Goal: Information Seeking & Learning: Learn about a topic

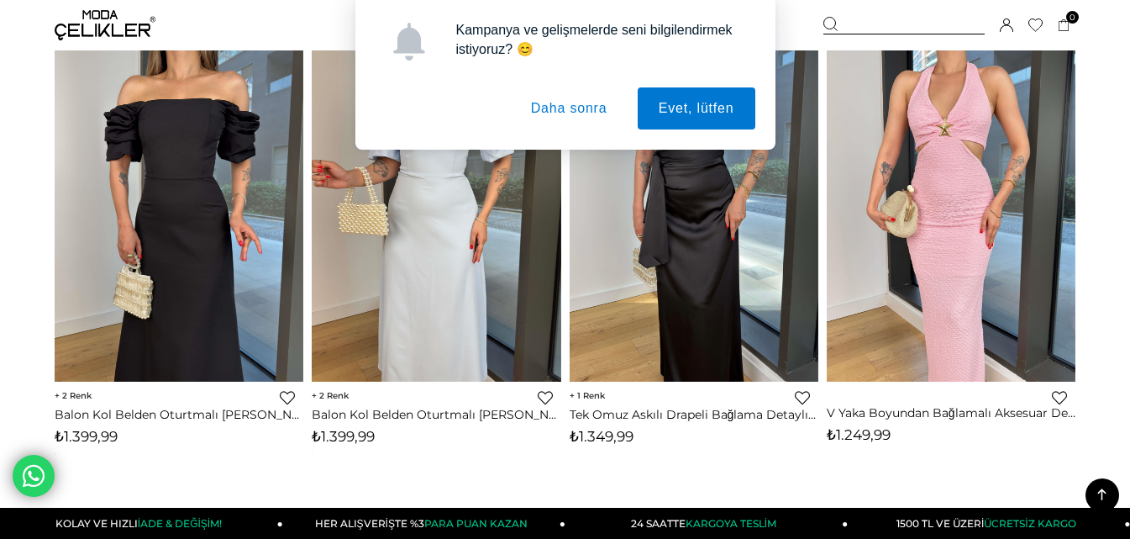
scroll to position [2101, 0]
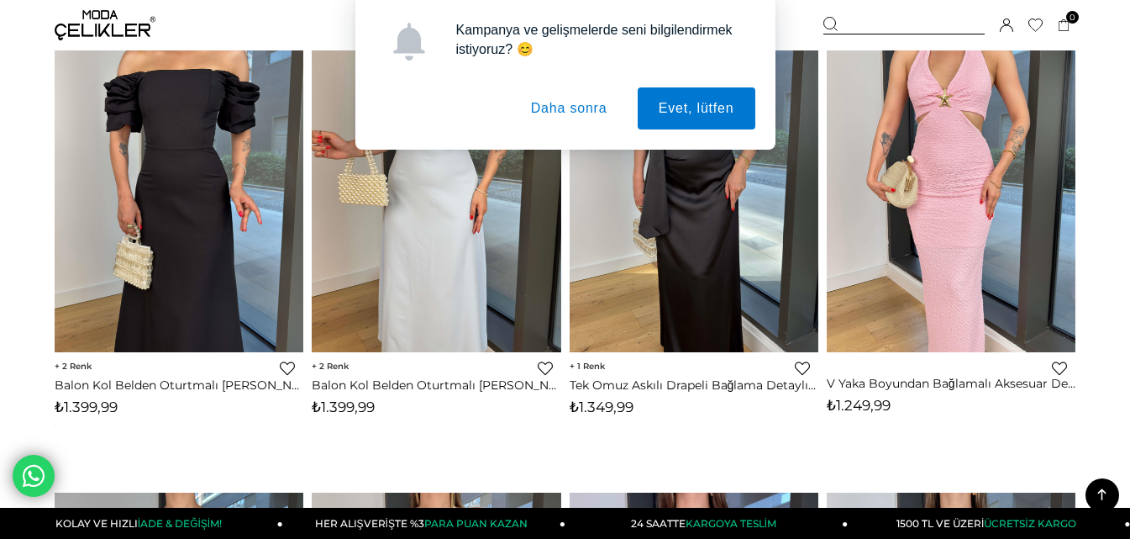
click at [566, 111] on button "Daha sonra" at bounding box center [569, 108] width 119 height 42
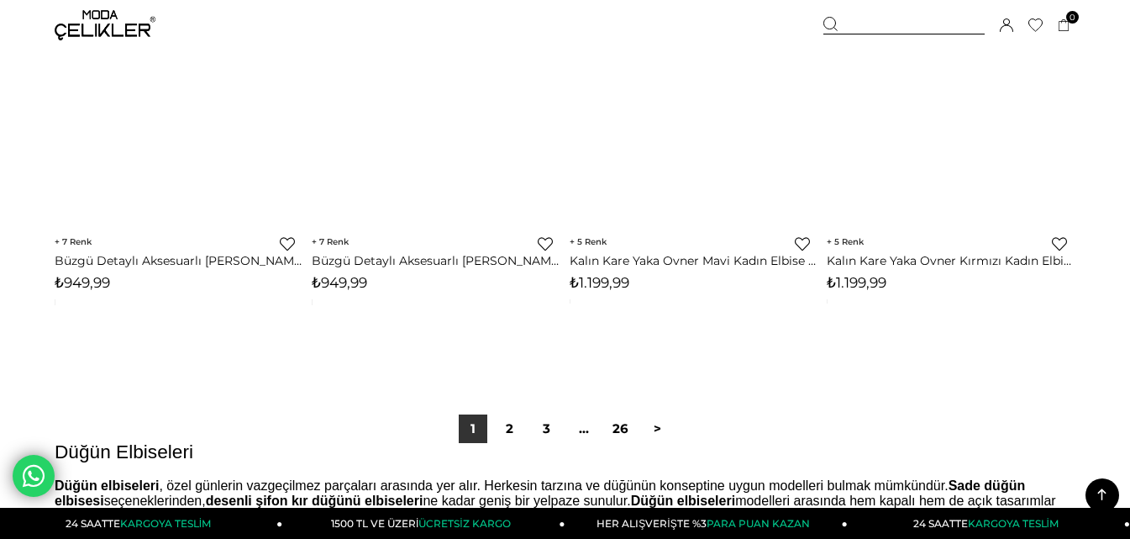
scroll to position [9413, 0]
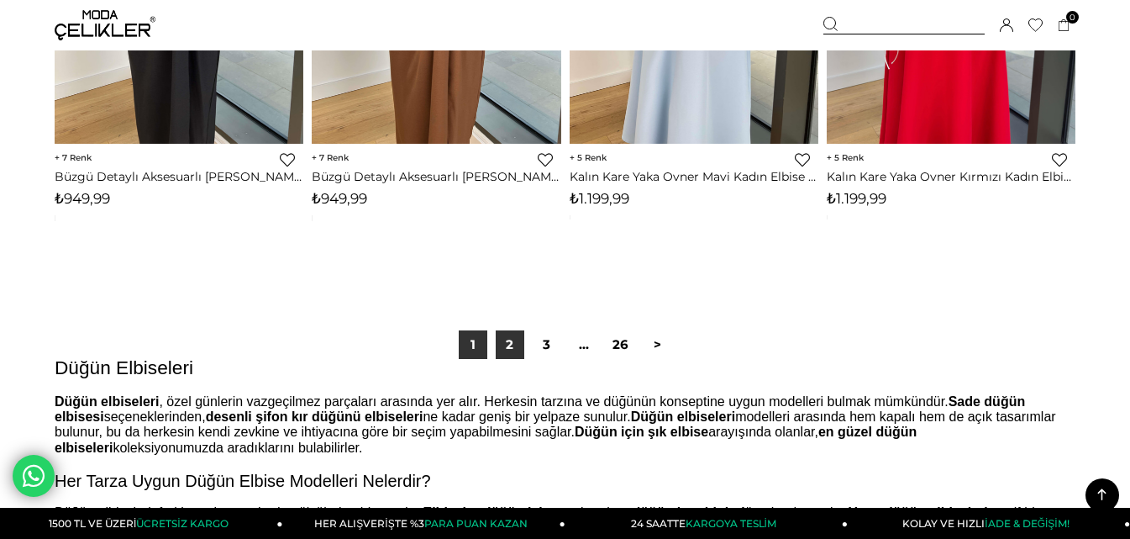
click at [507, 350] on link "2" at bounding box center [510, 344] width 29 height 29
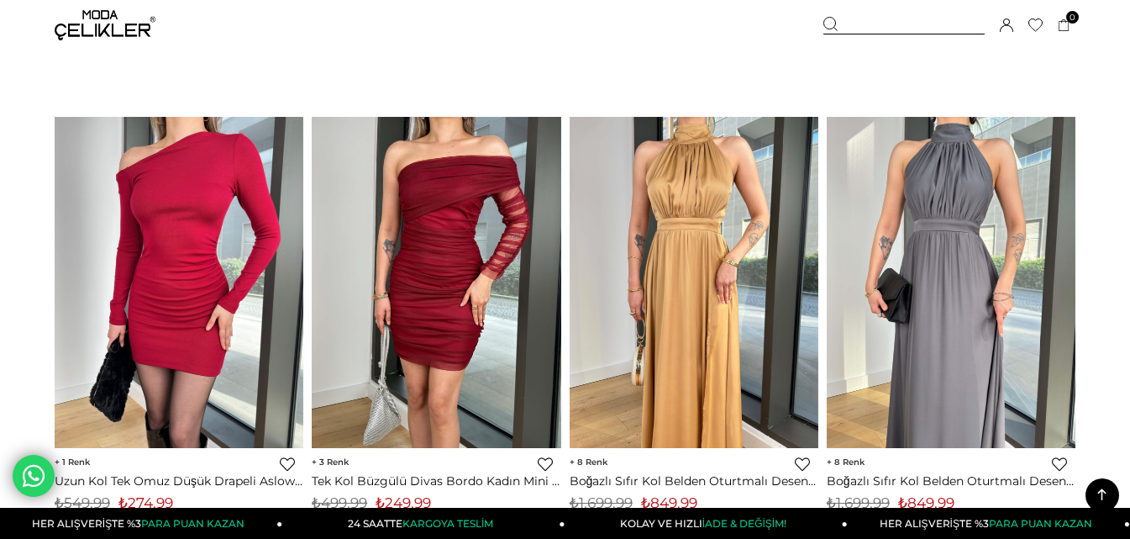
scroll to position [9329, 0]
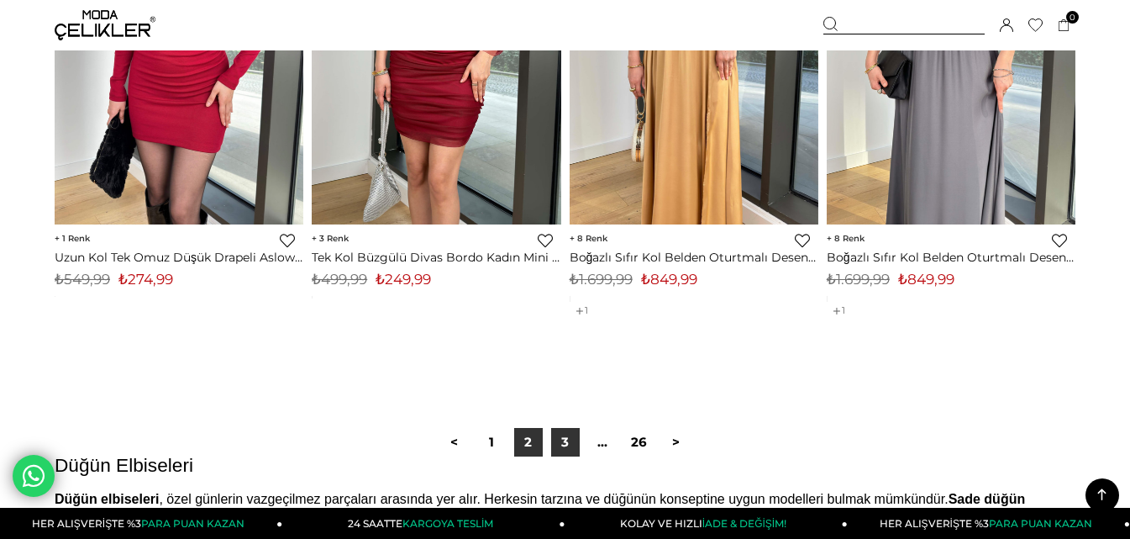
click at [561, 447] on link "3" at bounding box center [565, 442] width 29 height 29
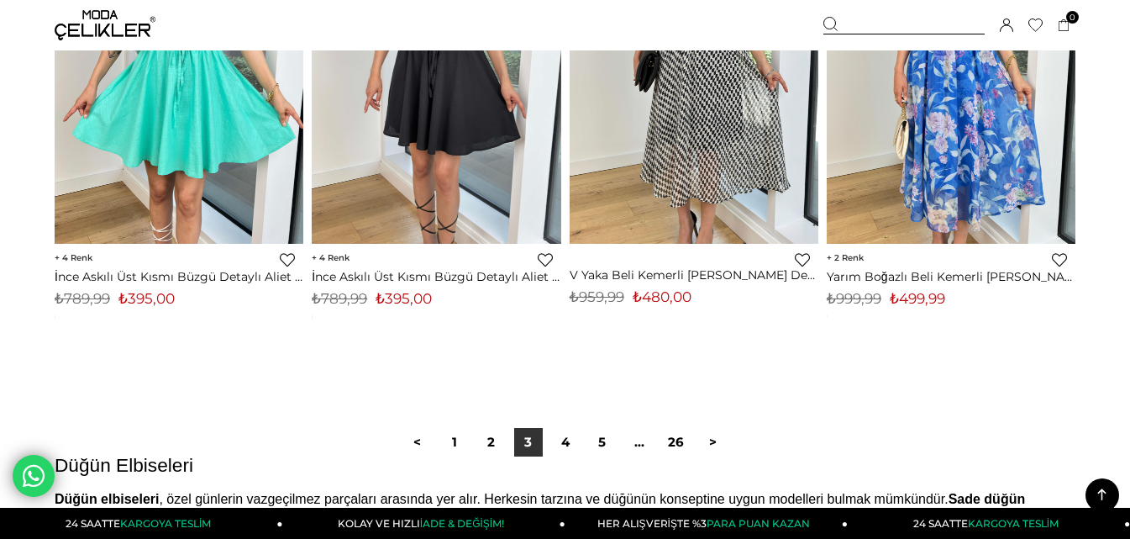
scroll to position [9581, 0]
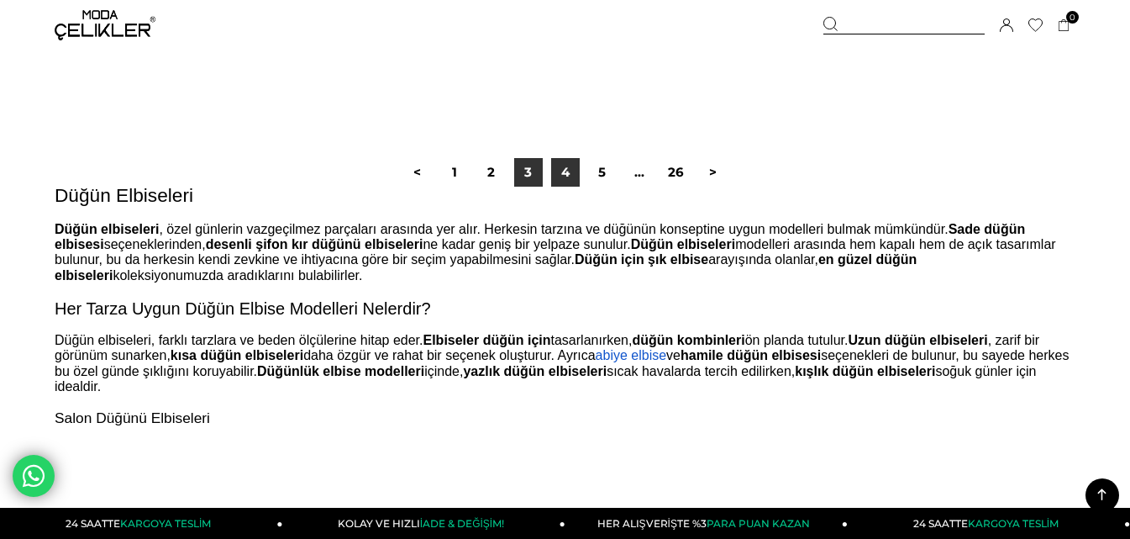
click at [564, 170] on link "4" at bounding box center [565, 172] width 29 height 29
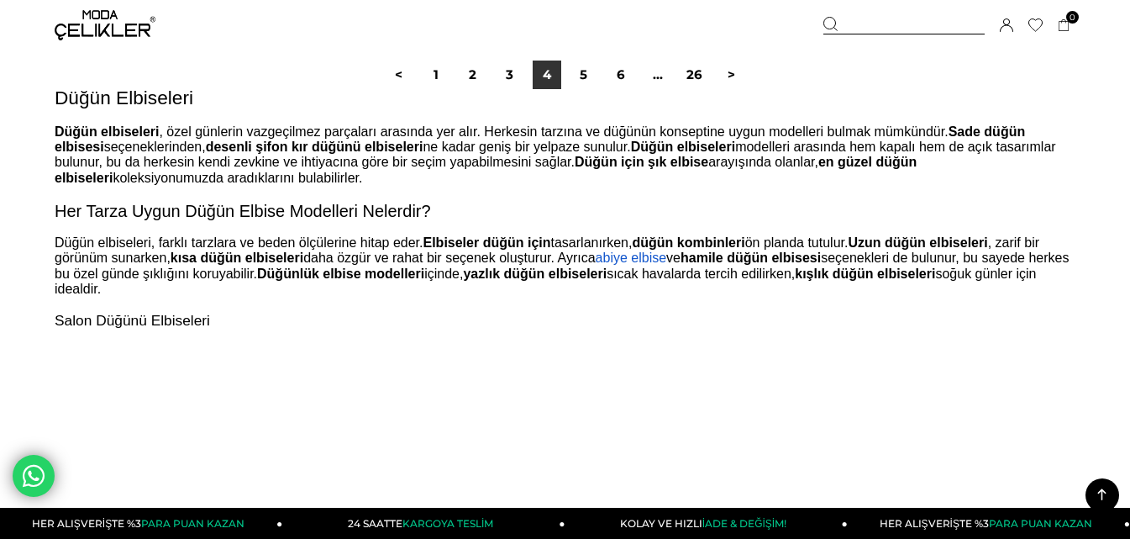
scroll to position [9833, 0]
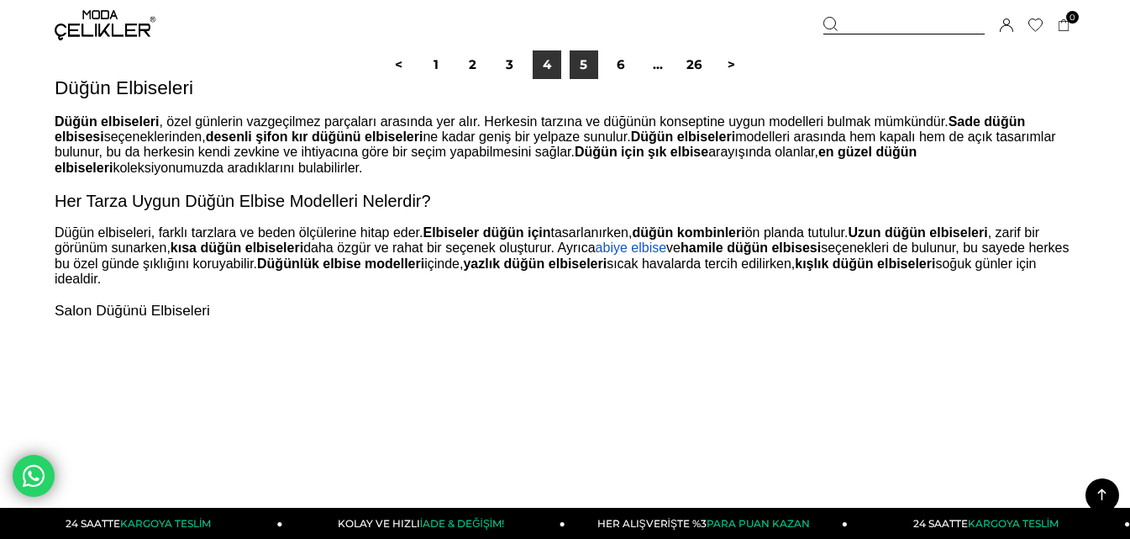
click at [589, 68] on link "5" at bounding box center [584, 64] width 29 height 29
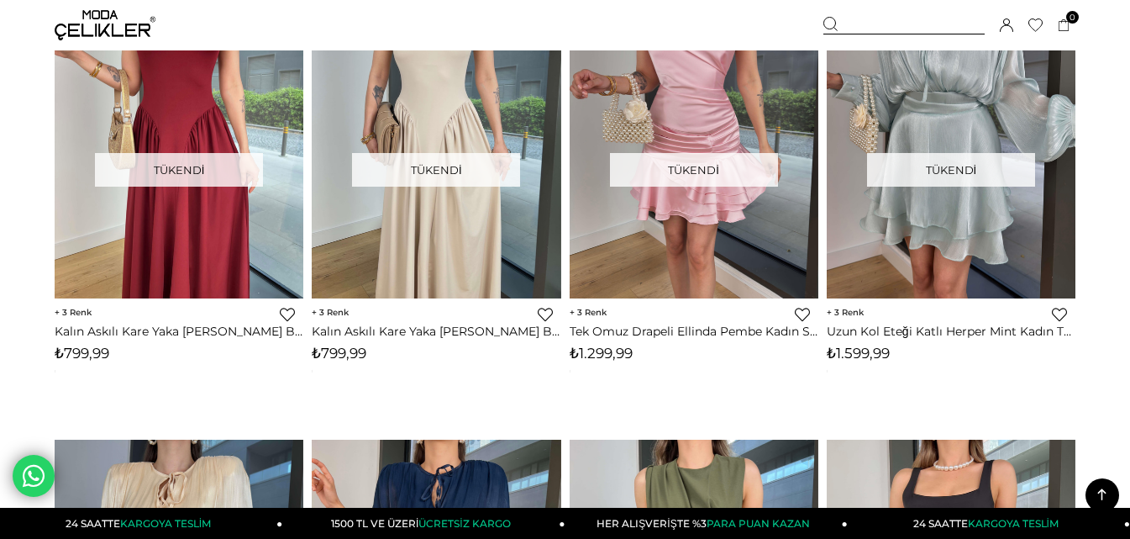
scroll to position [6807, 0]
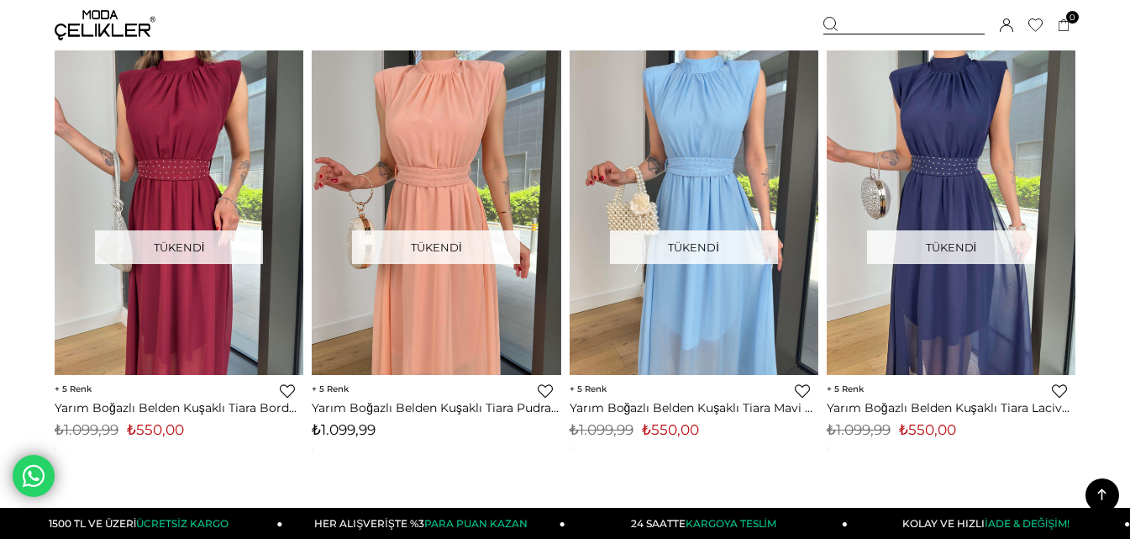
click at [1105, 487] on icon at bounding box center [1102, 494] width 21 height 21
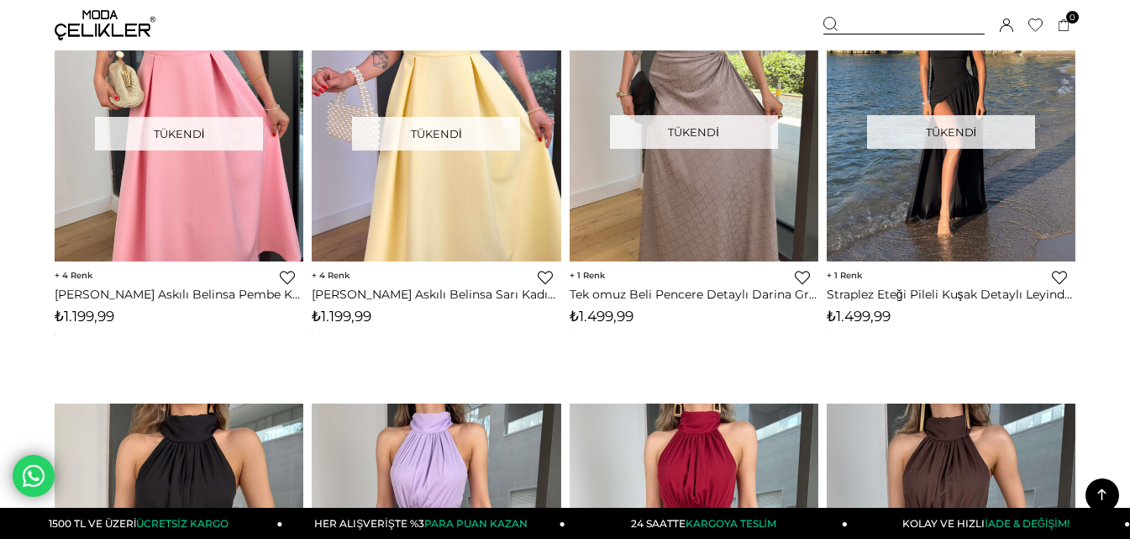
scroll to position [0, 0]
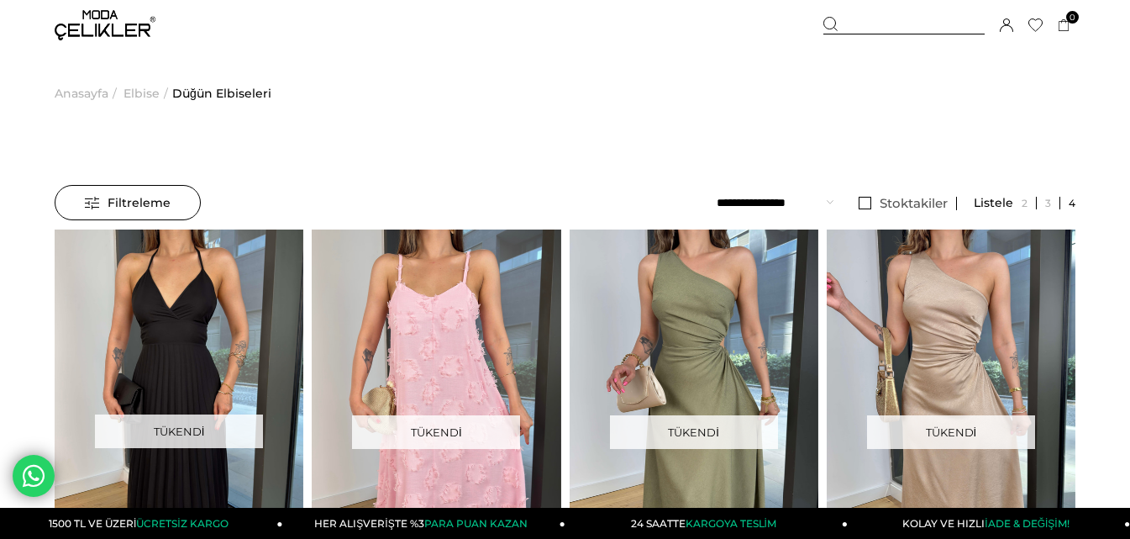
click at [136, 92] on span "Elbise" at bounding box center [142, 93] width 36 height 86
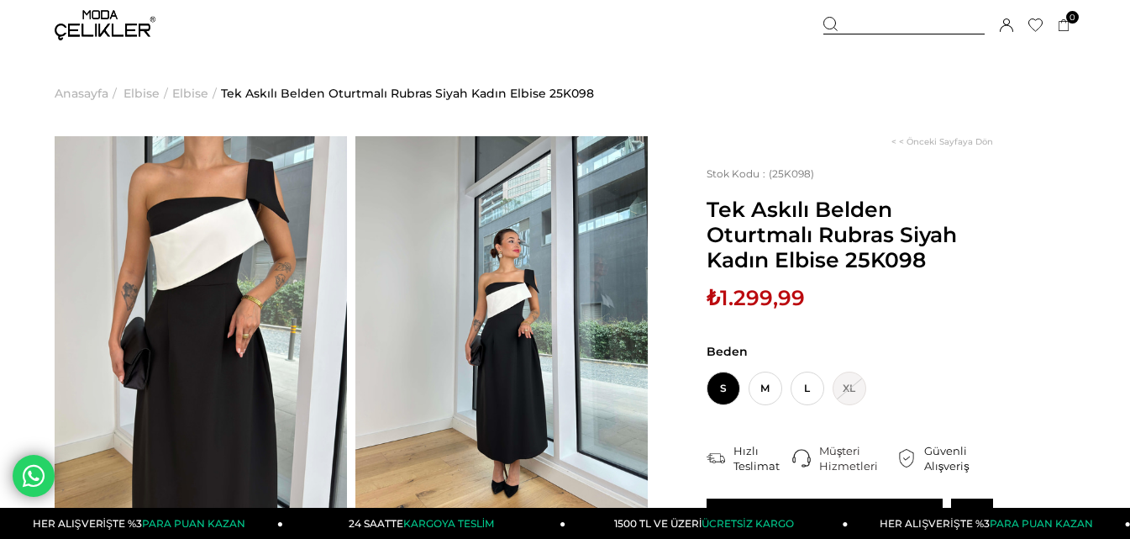
click at [80, 89] on span "Anasayfa" at bounding box center [82, 93] width 54 height 86
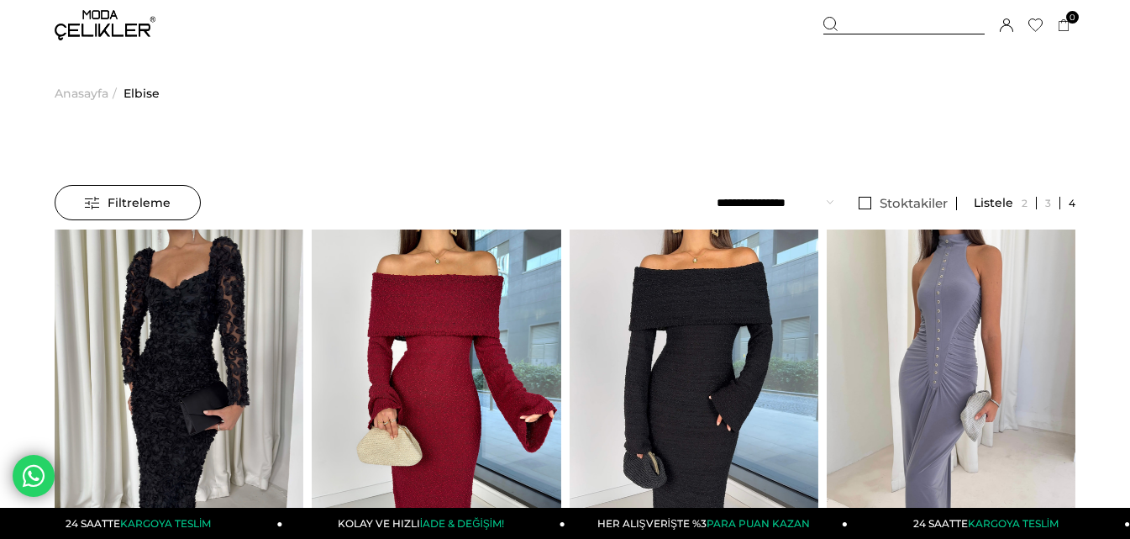
click at [146, 194] on span "Filtreleme" at bounding box center [128, 203] width 86 height 34
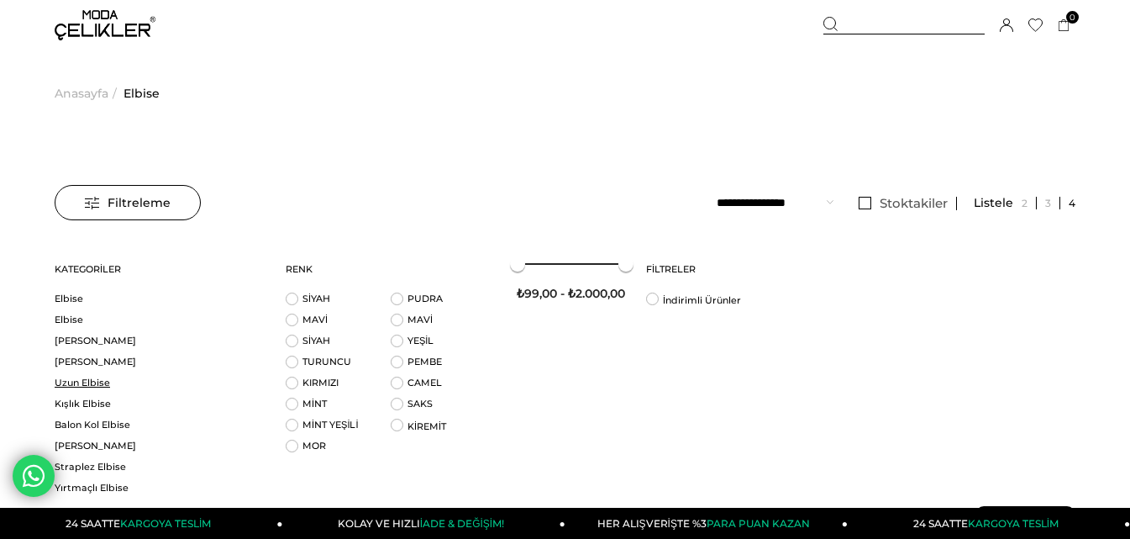
click at [91, 381] on link "Uzun Elbise" at bounding box center [160, 383] width 210 height 13
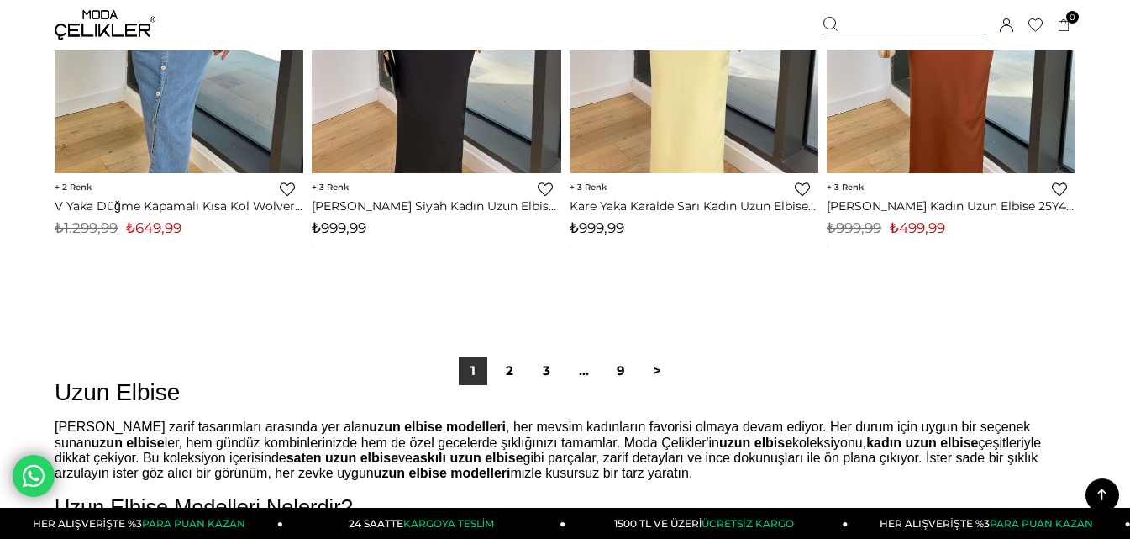
scroll to position [9577, 0]
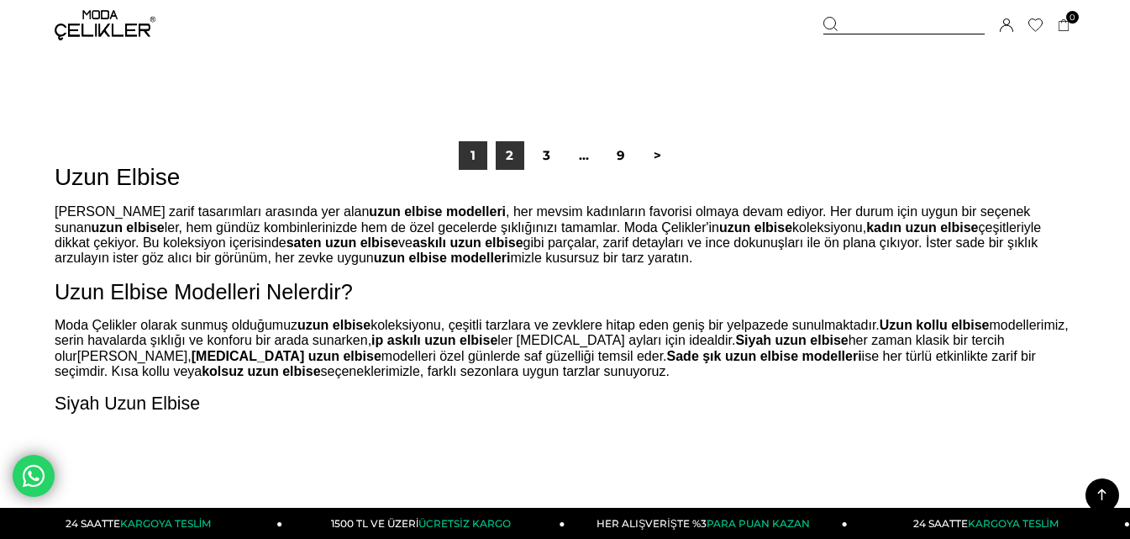
click at [513, 153] on link "2" at bounding box center [510, 155] width 29 height 29
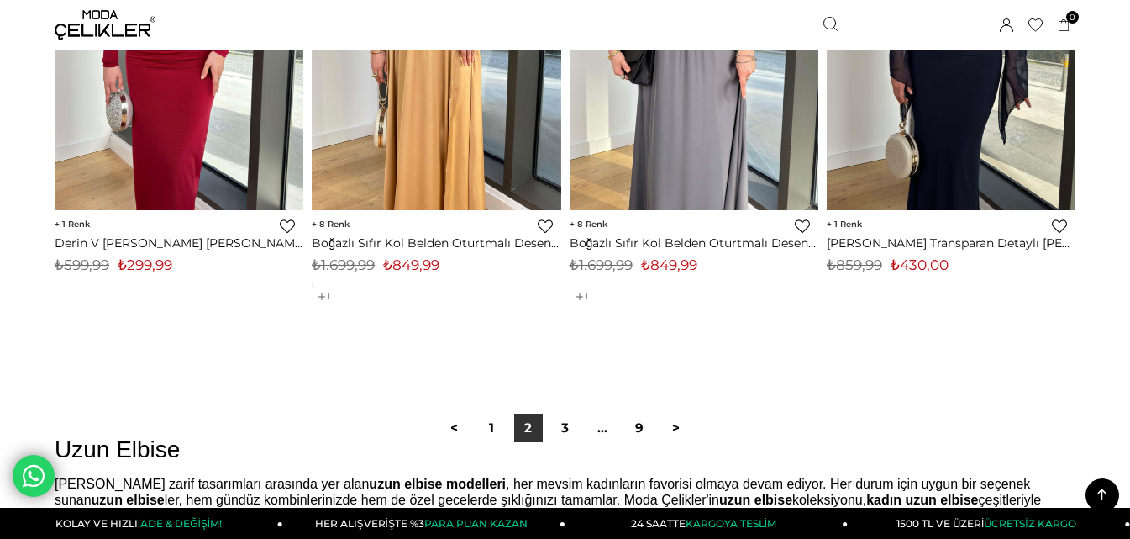
scroll to position [9413, 0]
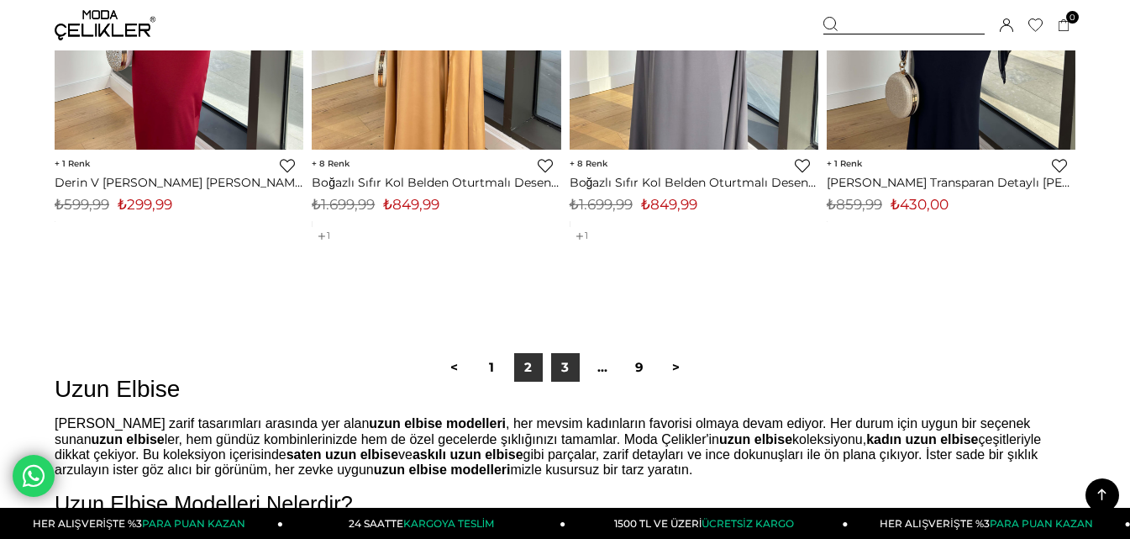
click at [571, 360] on link "3" at bounding box center [565, 367] width 29 height 29
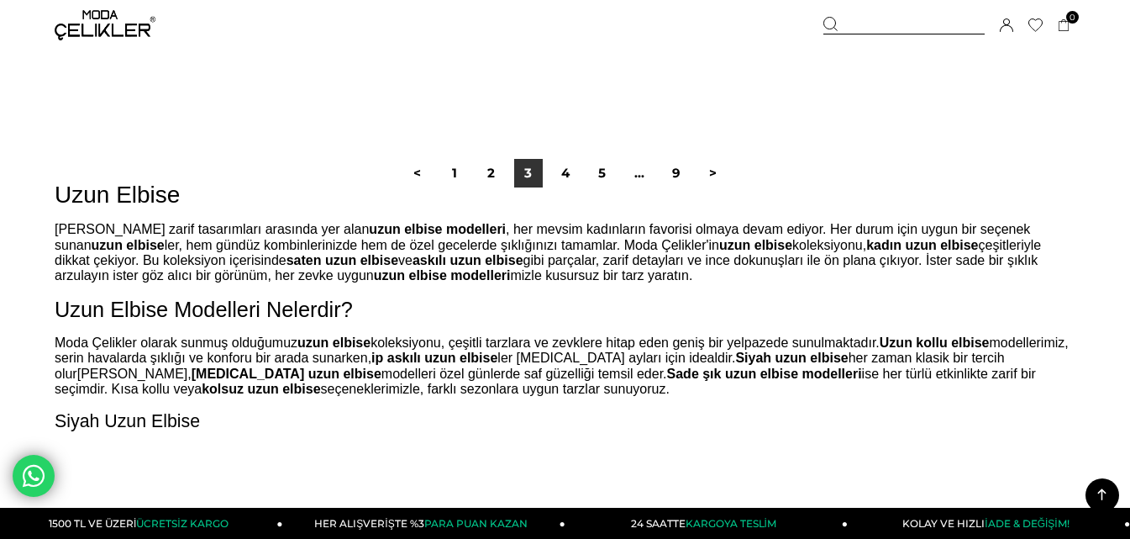
scroll to position [9581, 0]
click at [556, 166] on link "4" at bounding box center [565, 174] width 29 height 29
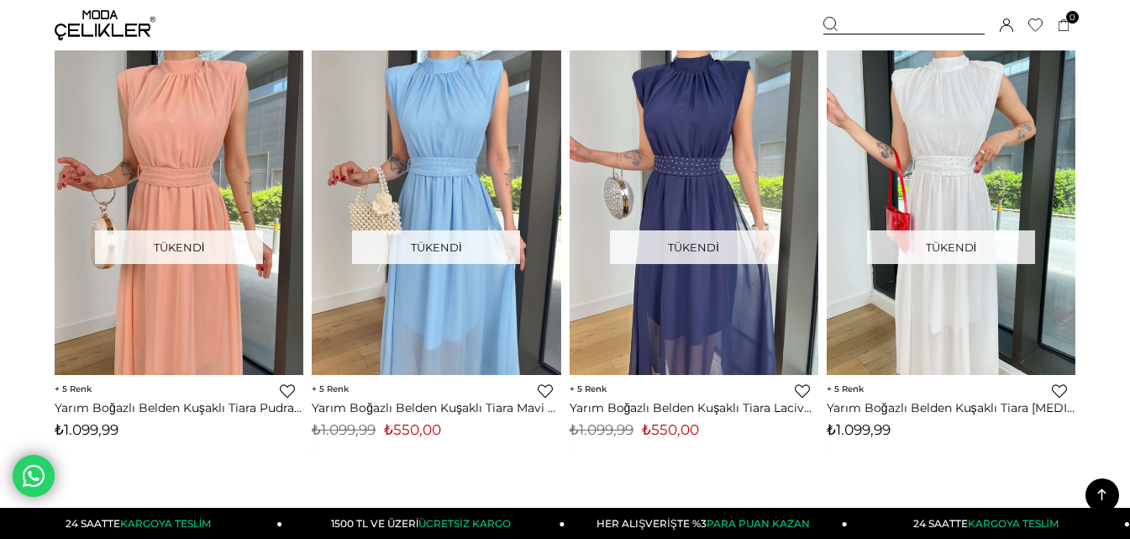
scroll to position [7312, 0]
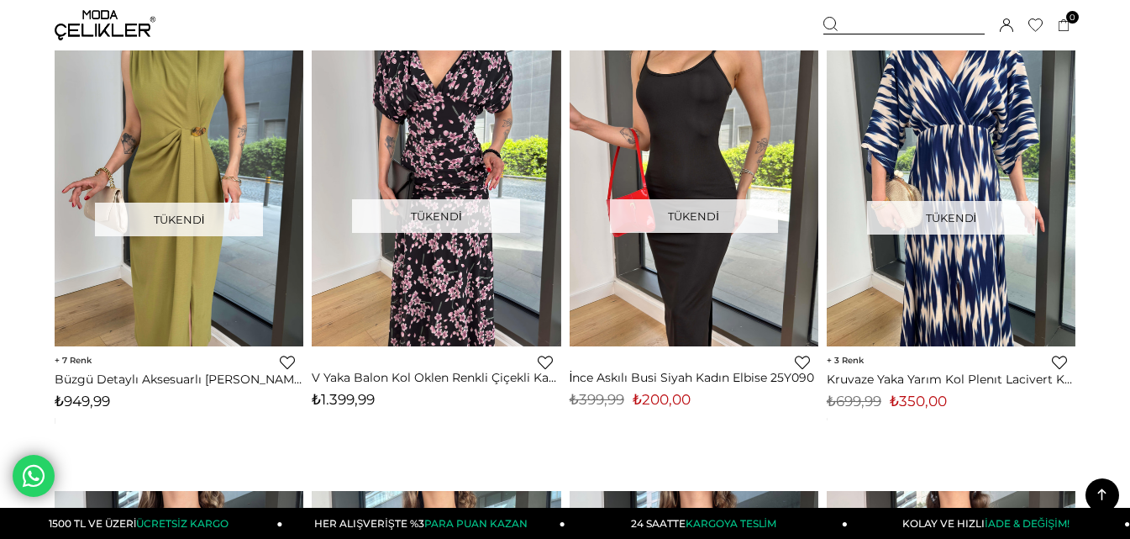
click at [98, 26] on img at bounding box center [105, 25] width 101 height 30
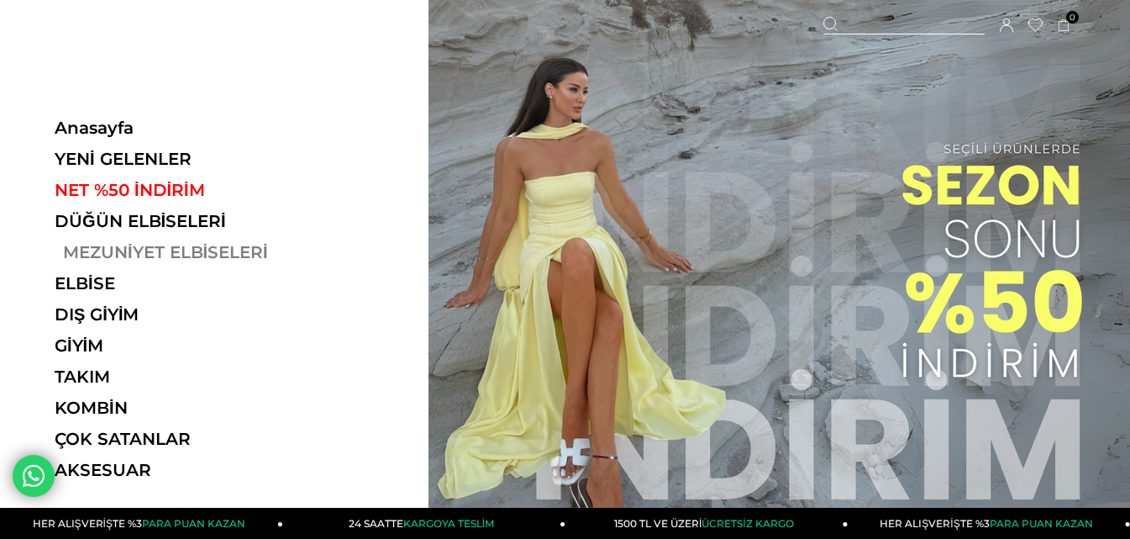
click at [145, 250] on link "MEZUNİYET ELBİSELERİ" at bounding box center [170, 252] width 231 height 20
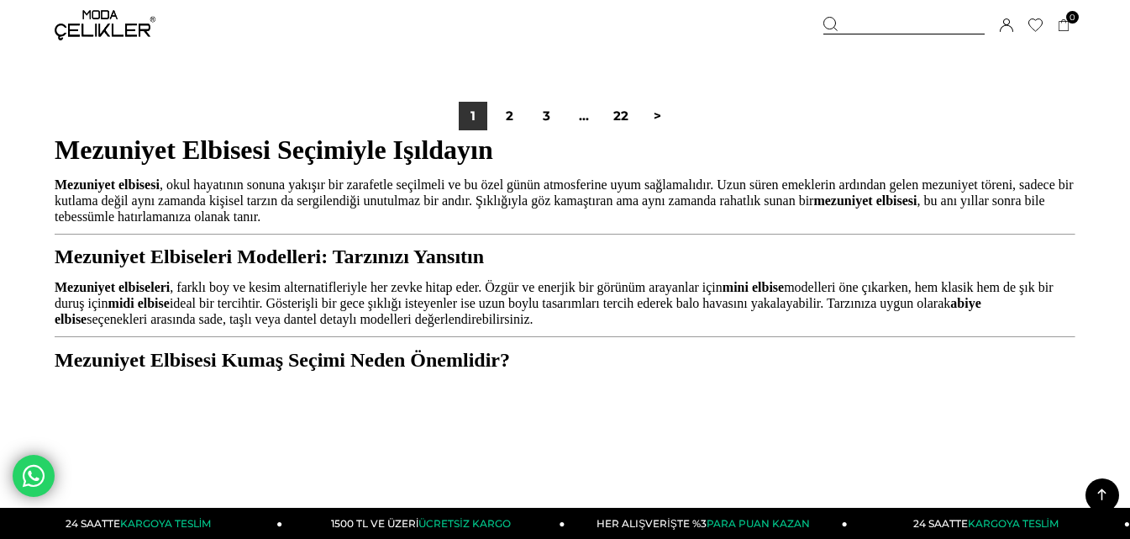
scroll to position [9413, 0]
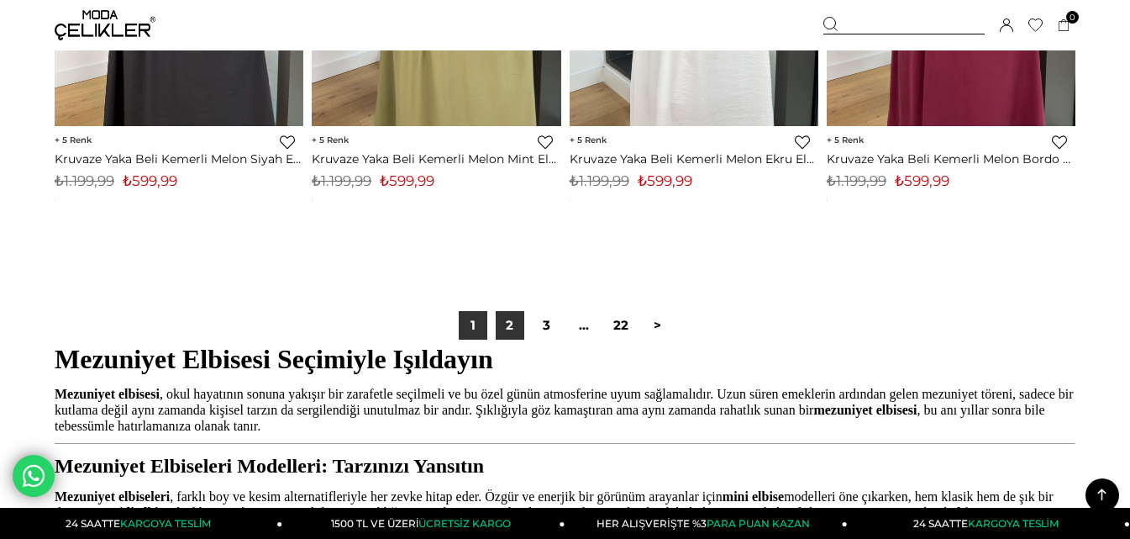
click at [504, 328] on link "2" at bounding box center [510, 325] width 29 height 29
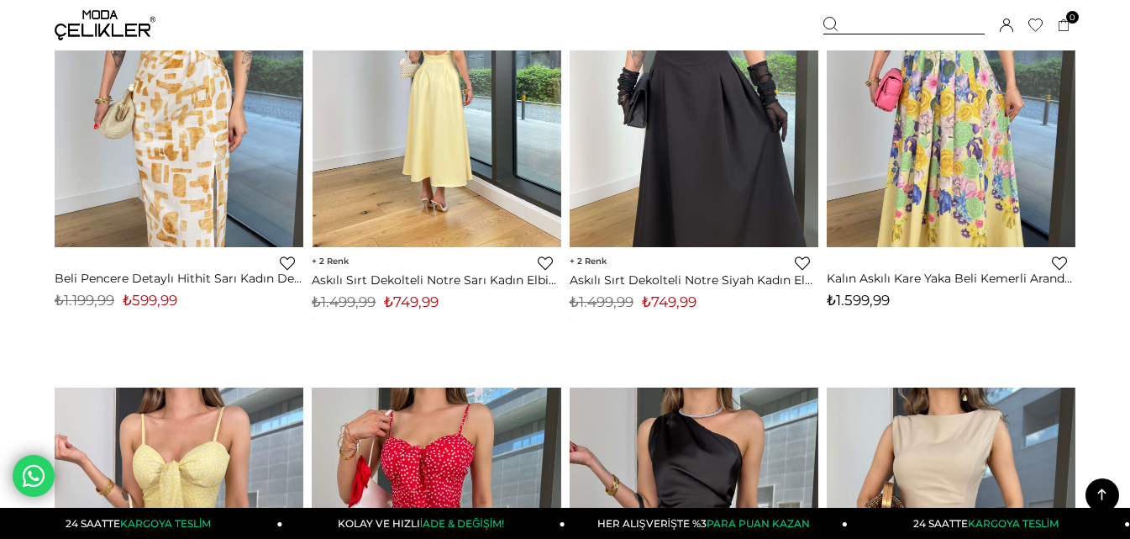
scroll to position [1093, 0]
